Goal: Information Seeking & Learning: Check status

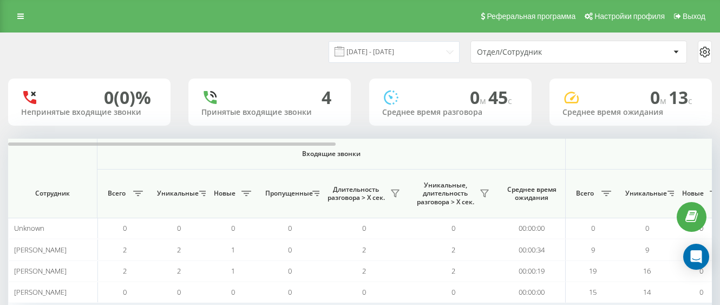
scroll to position [76, 0]
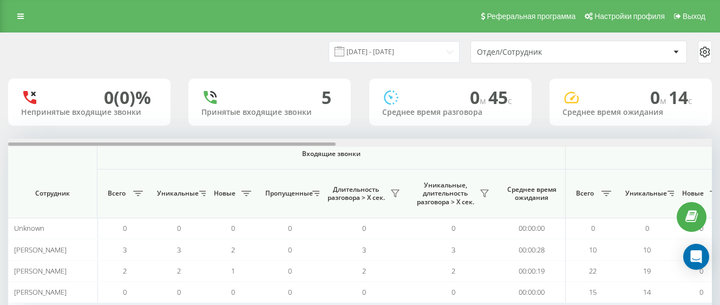
scroll to position [76, 0]
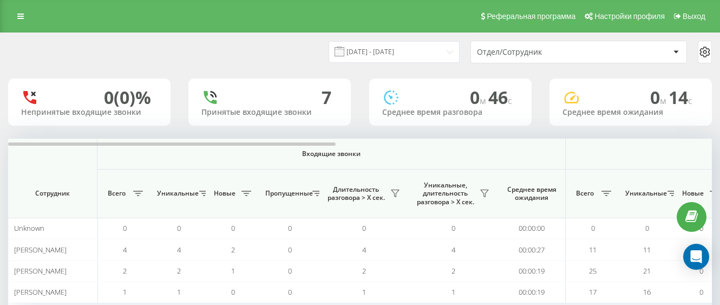
scroll to position [76, 0]
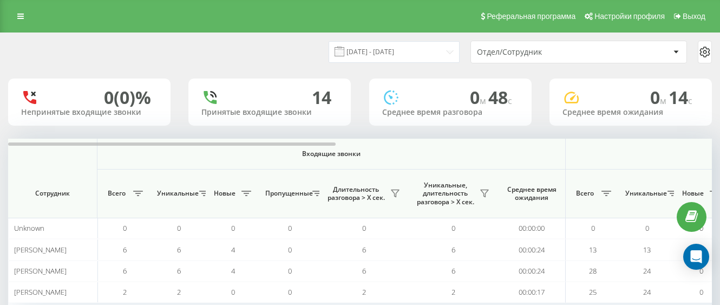
scroll to position [54, 0]
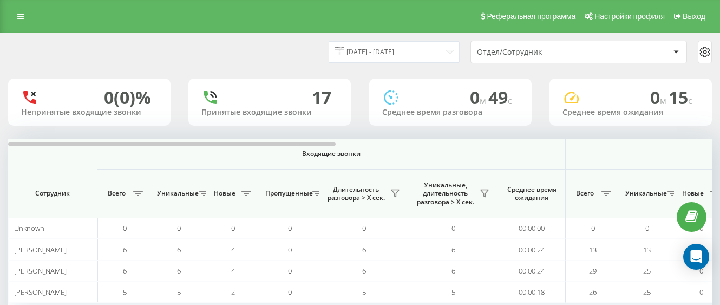
scroll to position [54, 0]
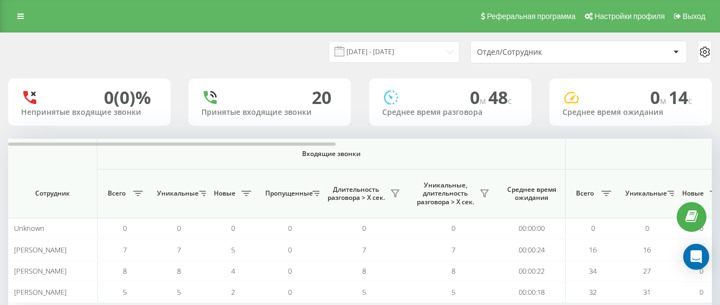
scroll to position [54, 0]
